Goal: Transaction & Acquisition: Purchase product/service

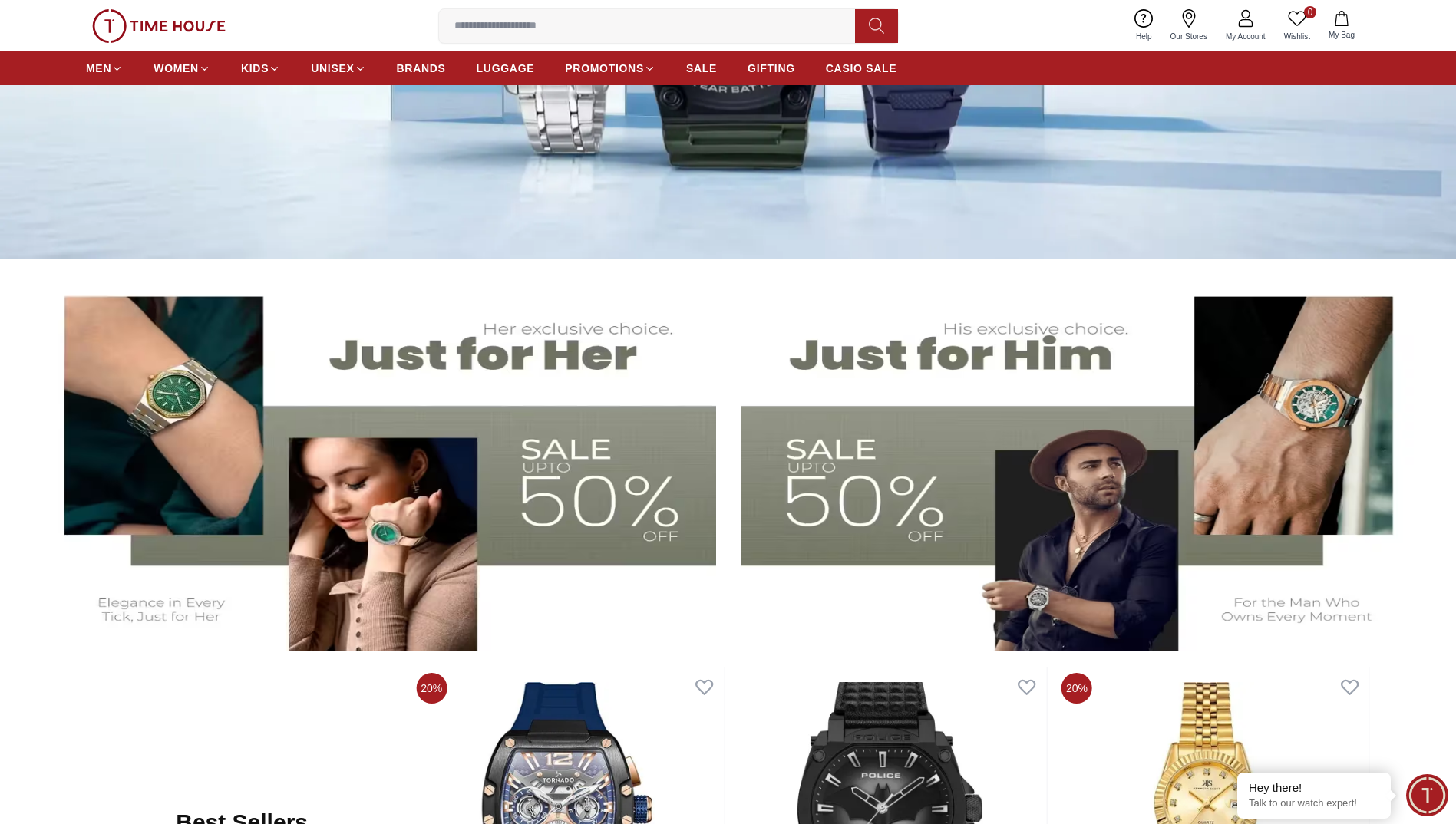
click at [575, 440] on img at bounding box center [376, 462] width 679 height 377
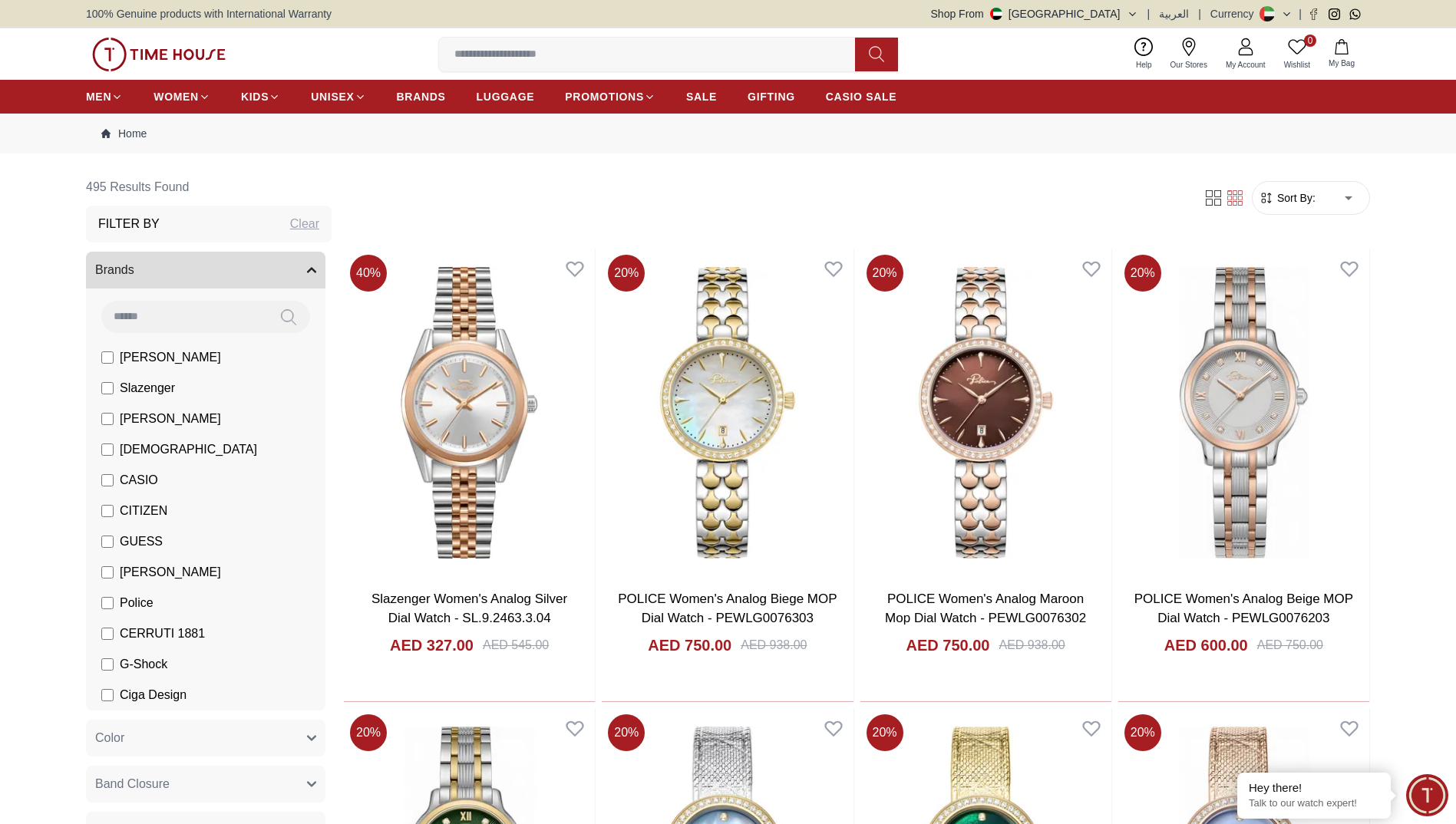
scroll to position [231, 0]
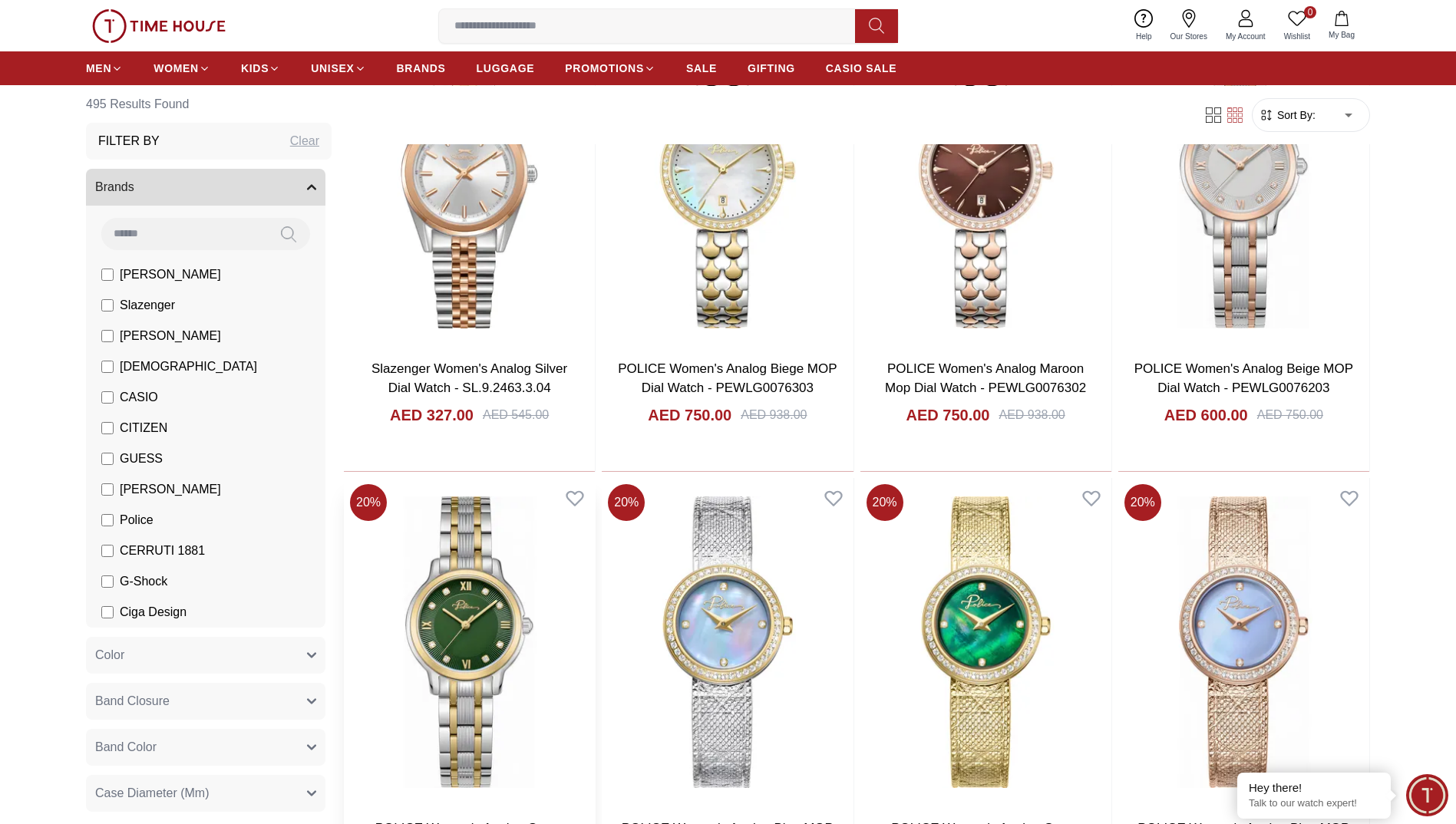
click at [480, 603] on img at bounding box center [469, 642] width 251 height 328
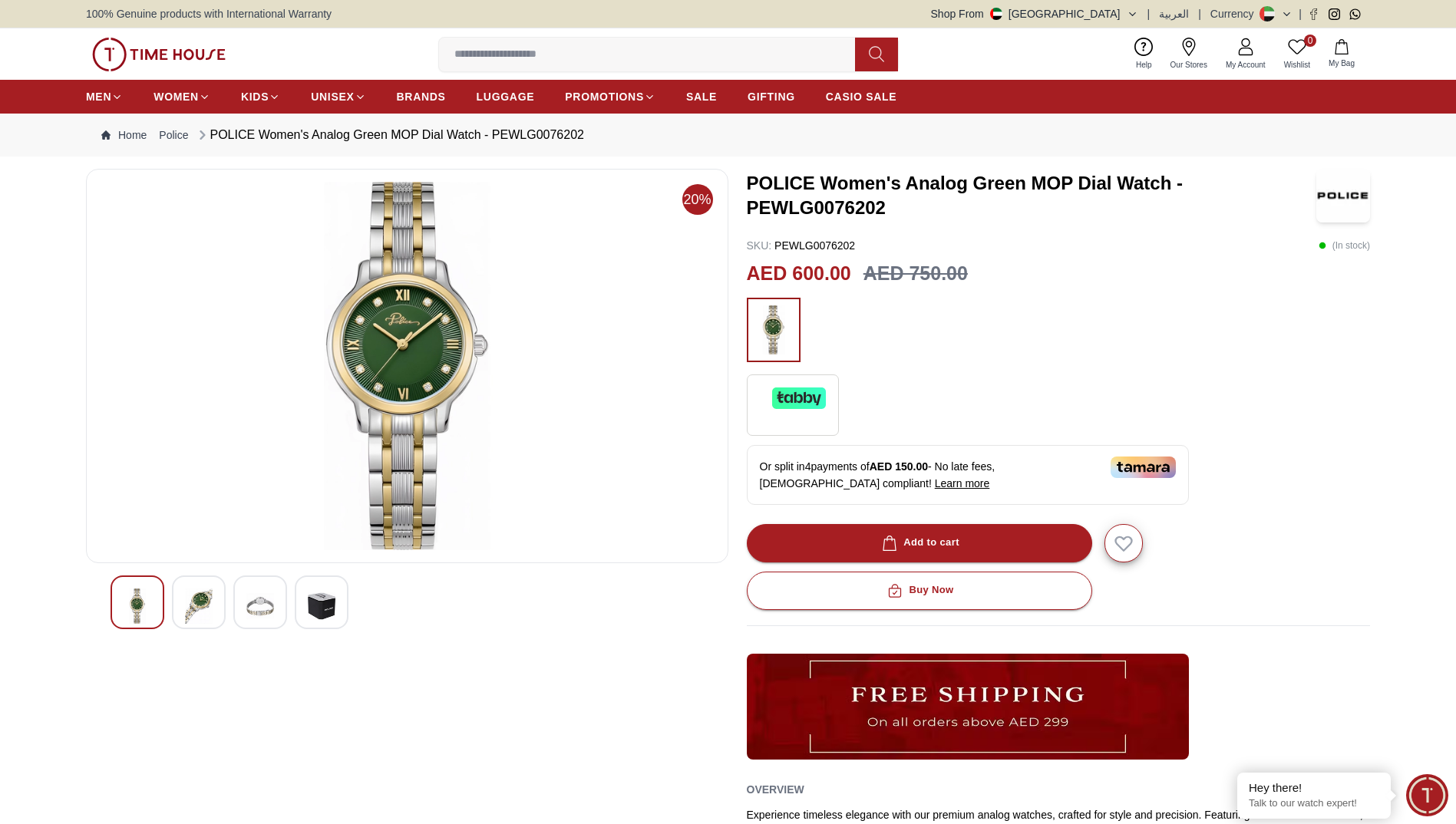
click at [929, 481] on div "Or split in 4 payments of AED 150.00 - No late fees, [DEMOGRAPHIC_DATA] complia…" at bounding box center [968, 475] width 442 height 60
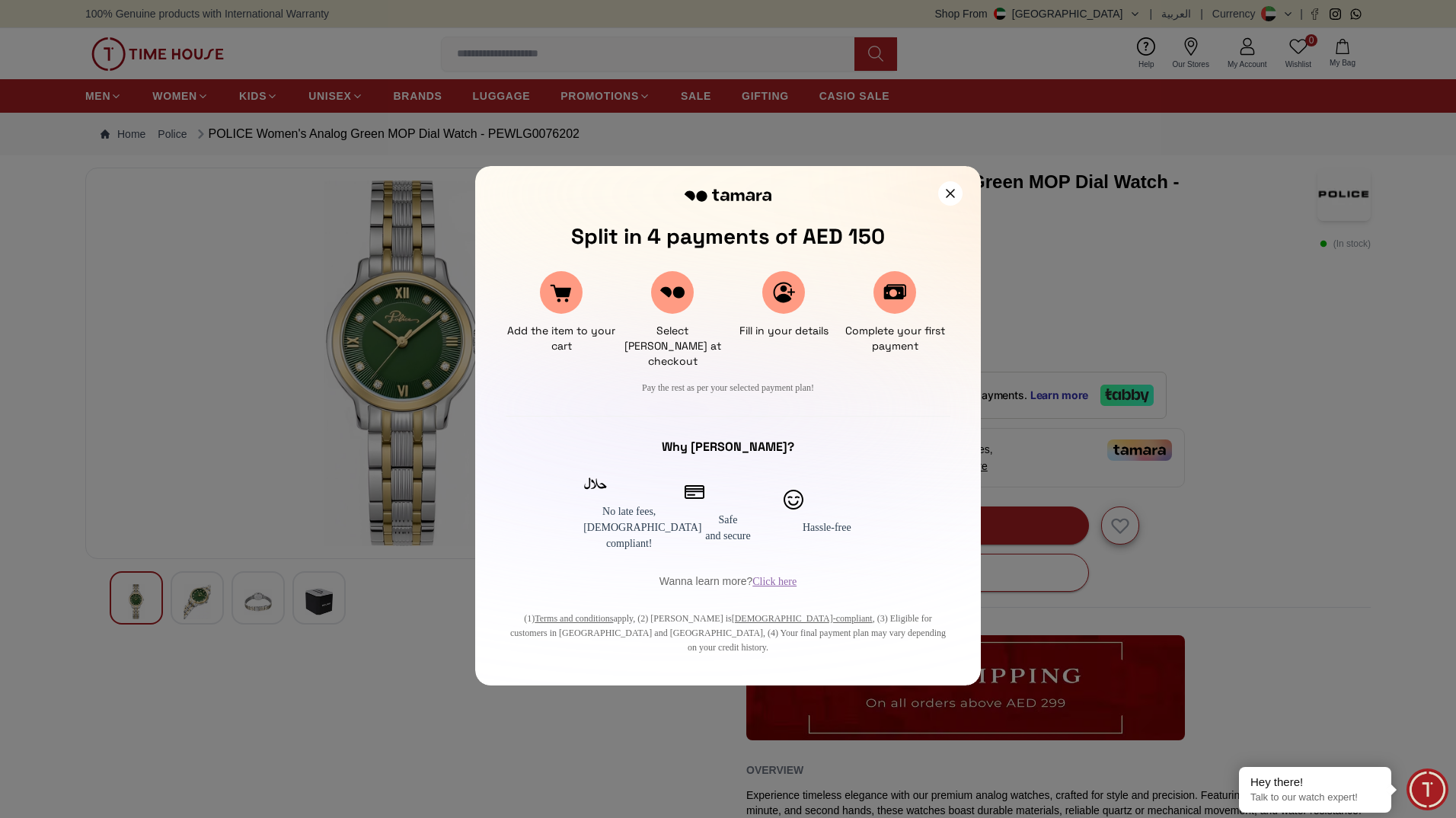
click at [900, 532] on div "Split in 4 payments of AED 150 Add the item to your cart Select [PERSON_NAME] a…" at bounding box center [728, 426] width 506 height 520
click at [950, 190] on icon at bounding box center [950, 193] width 10 height 10
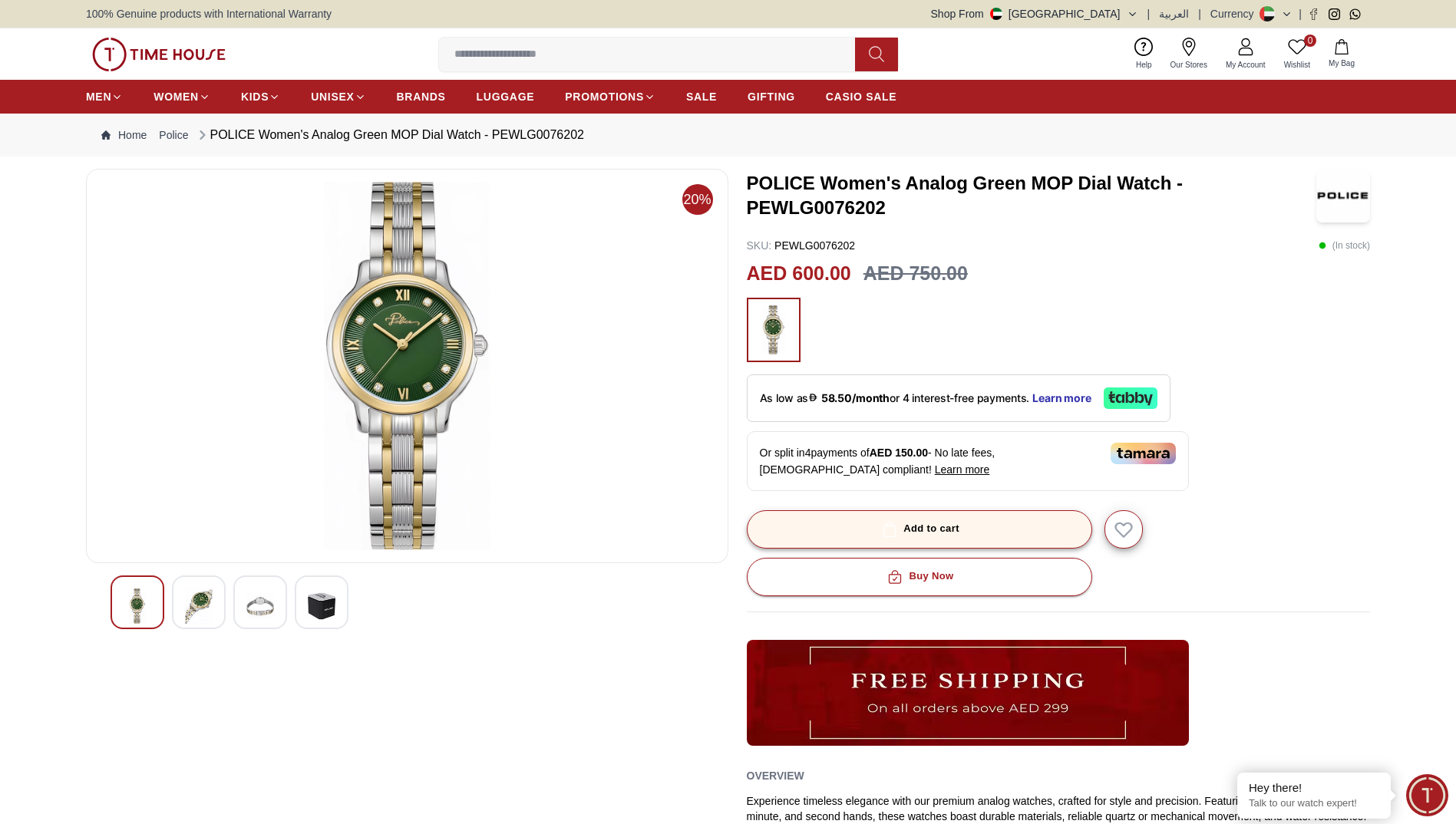
click at [886, 526] on icon "button" at bounding box center [890, 529] width 13 height 15
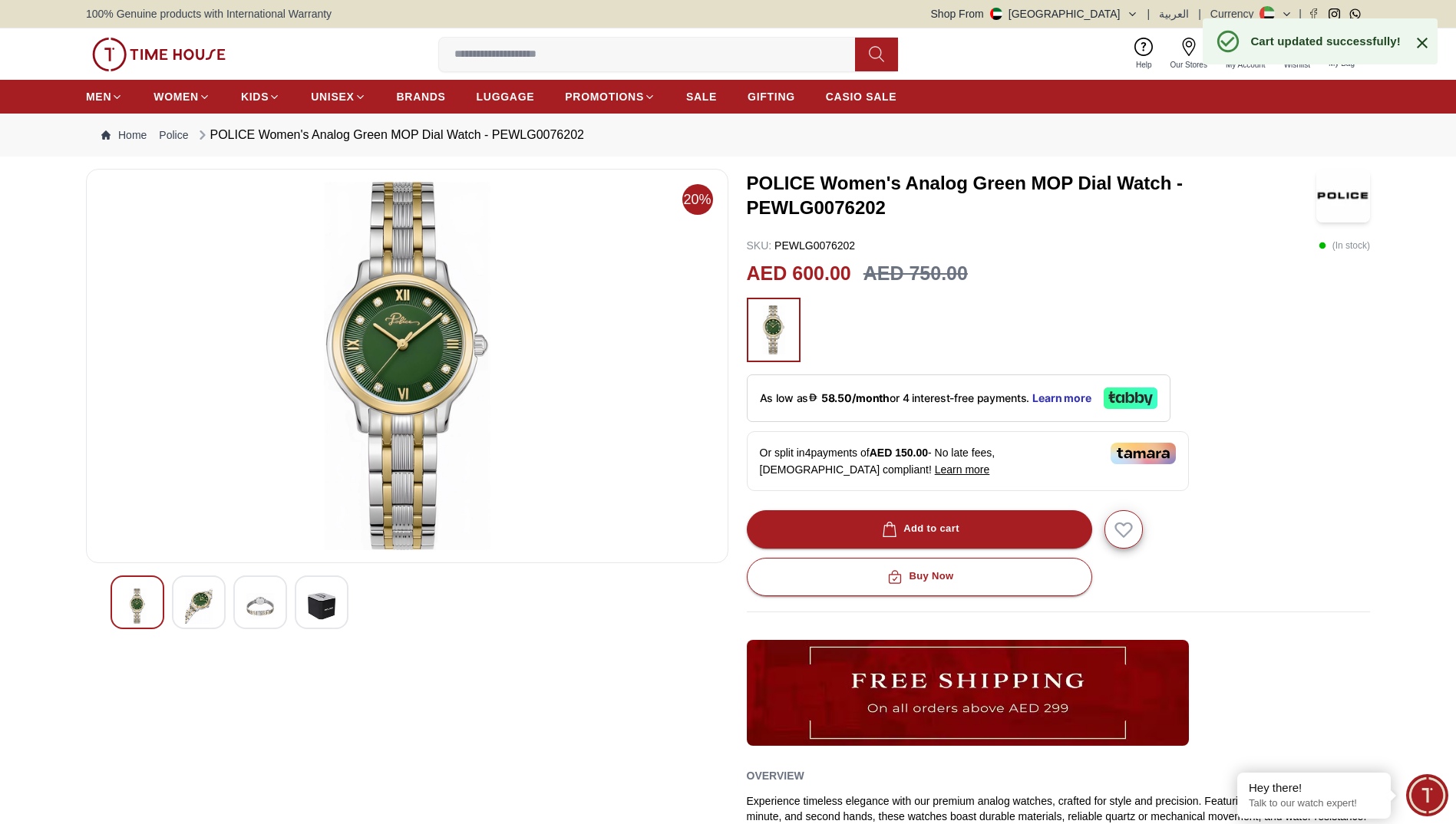
click at [1422, 45] on icon at bounding box center [1422, 43] width 19 height 19
click at [1342, 56] on button "1 My Bag" at bounding box center [1342, 54] width 45 height 36
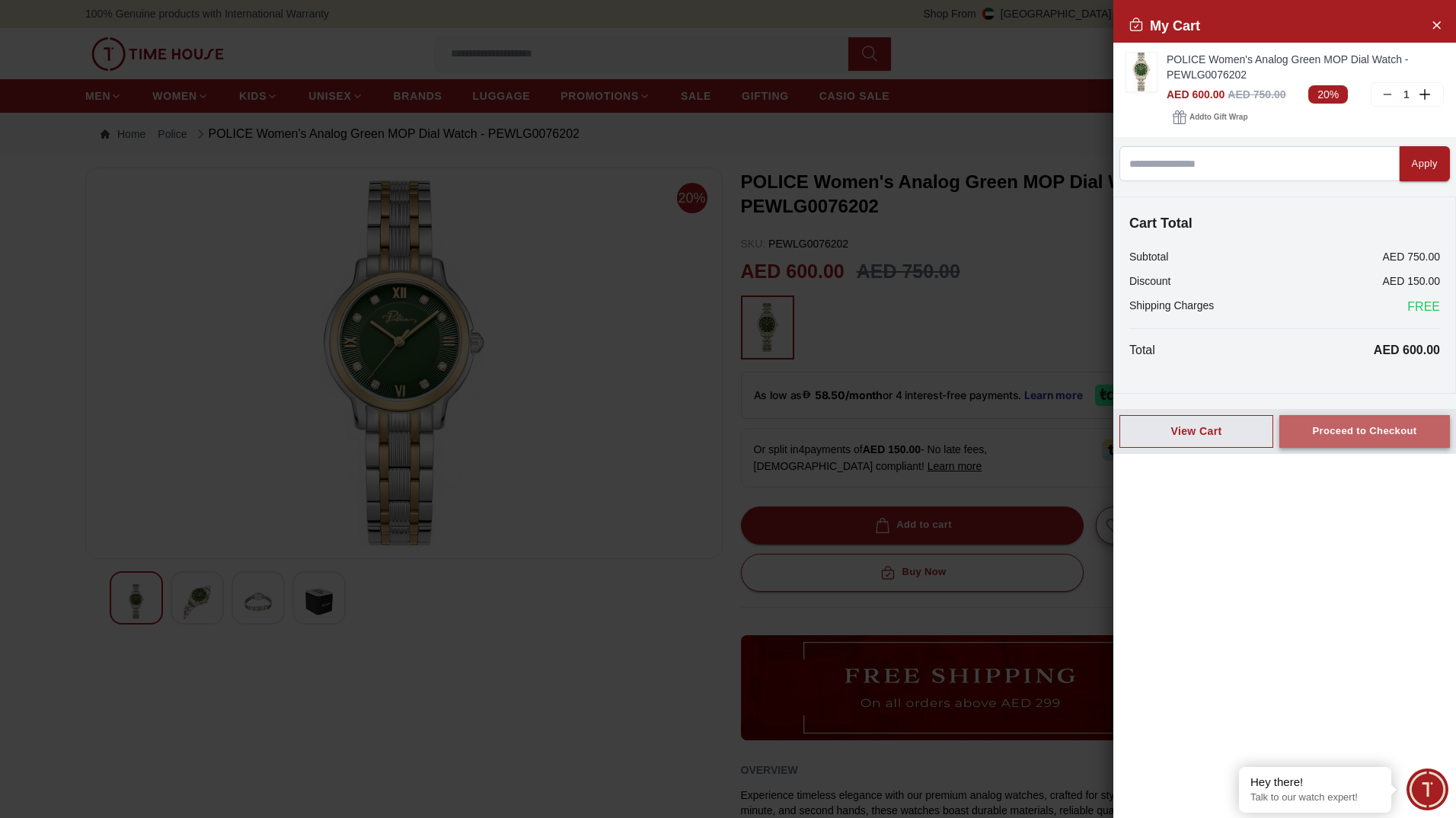
click at [1356, 425] on div "Proceed to Checkout" at bounding box center [1363, 432] width 104 height 18
